Goal: Obtain resource: Obtain resource

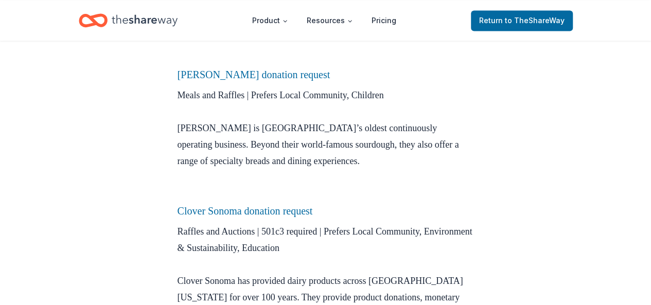
scroll to position [763, 0]
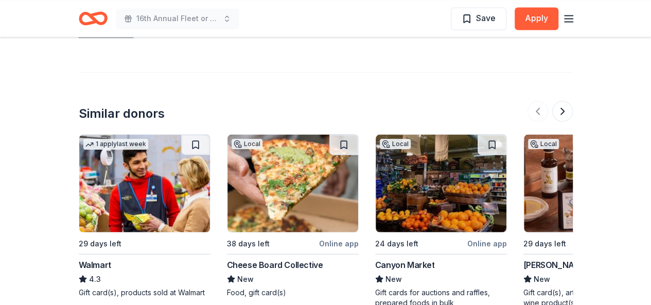
scroll to position [941, 0]
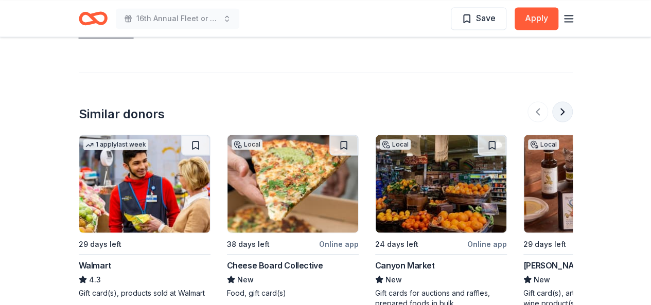
click at [562, 107] on button at bounding box center [562, 111] width 21 height 21
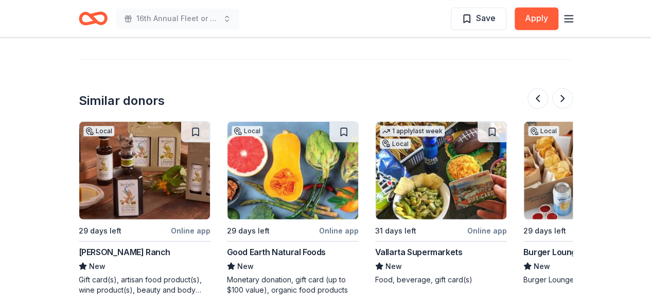
scroll to position [981, 0]
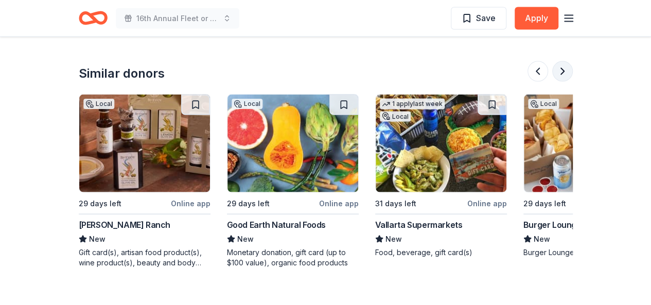
click at [561, 69] on button at bounding box center [562, 71] width 21 height 21
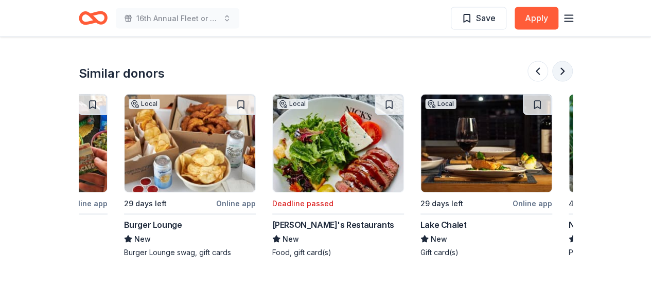
scroll to position [0, 889]
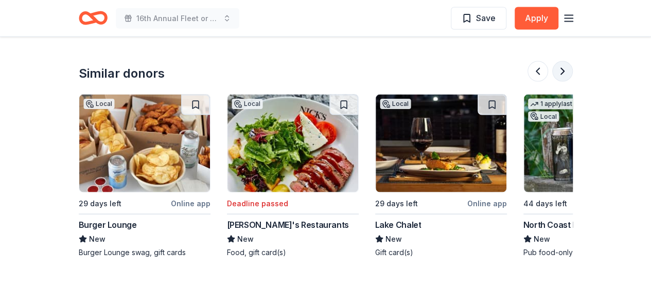
click at [561, 70] on button at bounding box center [562, 71] width 21 height 21
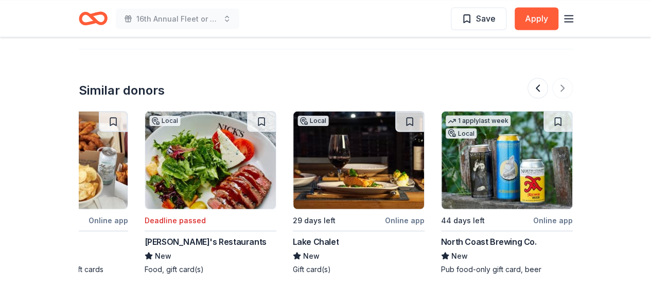
scroll to position [963, 0]
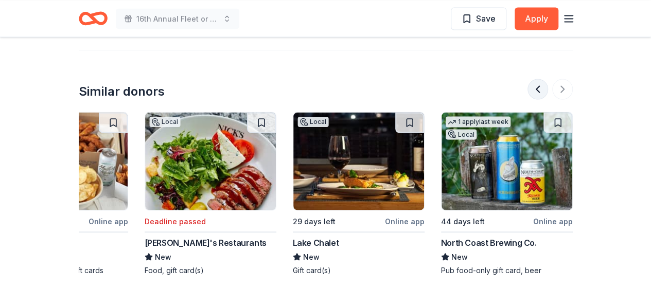
click at [529, 88] on button at bounding box center [537, 89] width 21 height 21
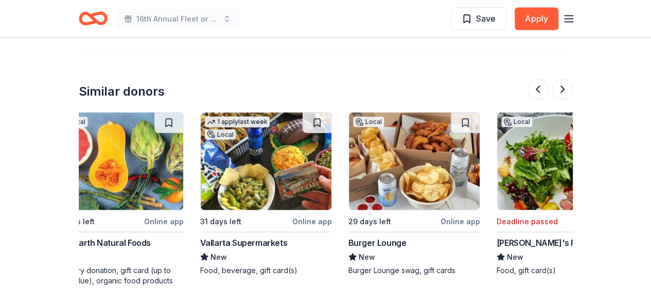
scroll to position [0, 593]
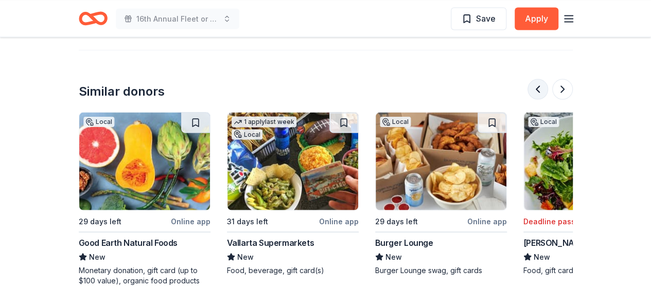
click at [540, 91] on button at bounding box center [537, 89] width 21 height 21
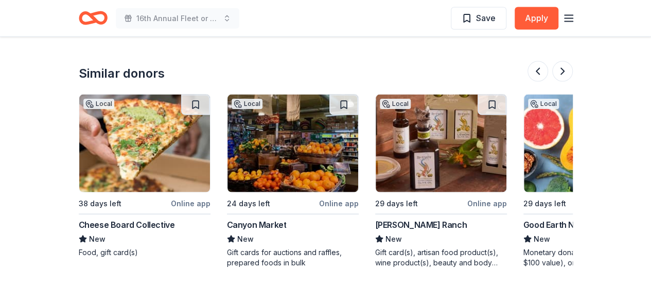
scroll to position [1082, 0]
